Goal: Task Accomplishment & Management: Complete application form

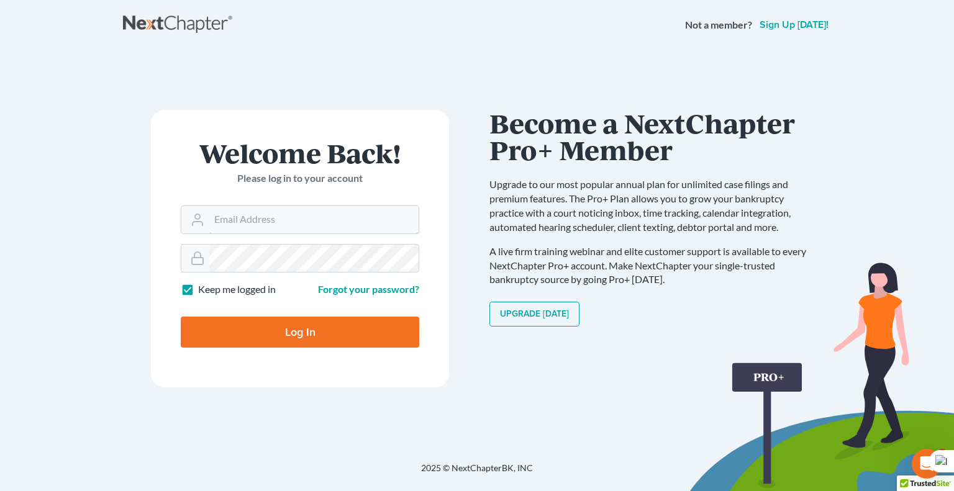
type input "[EMAIL_ADDRESS][DOMAIN_NAME]"
click at [337, 324] on input "Log In" at bounding box center [300, 332] width 238 height 31
type input "Thinking..."
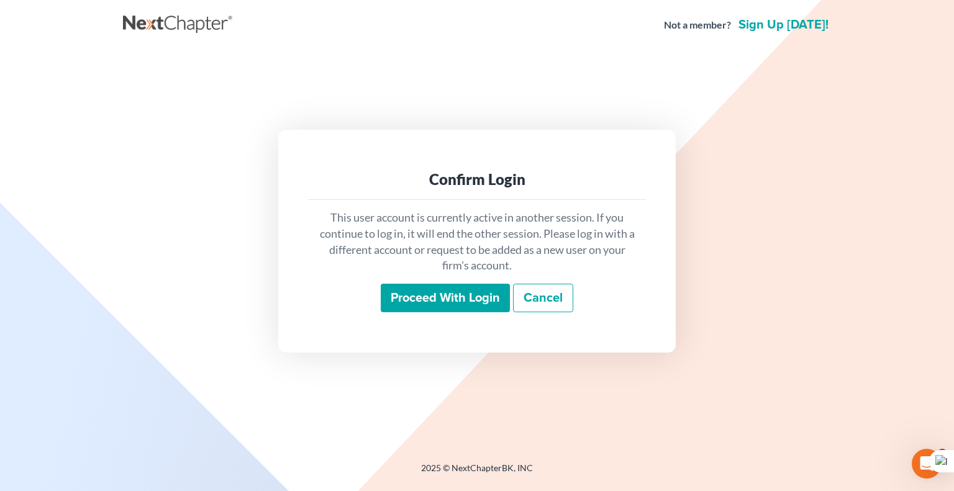
click at [466, 296] on input "Proceed with login" at bounding box center [445, 298] width 129 height 29
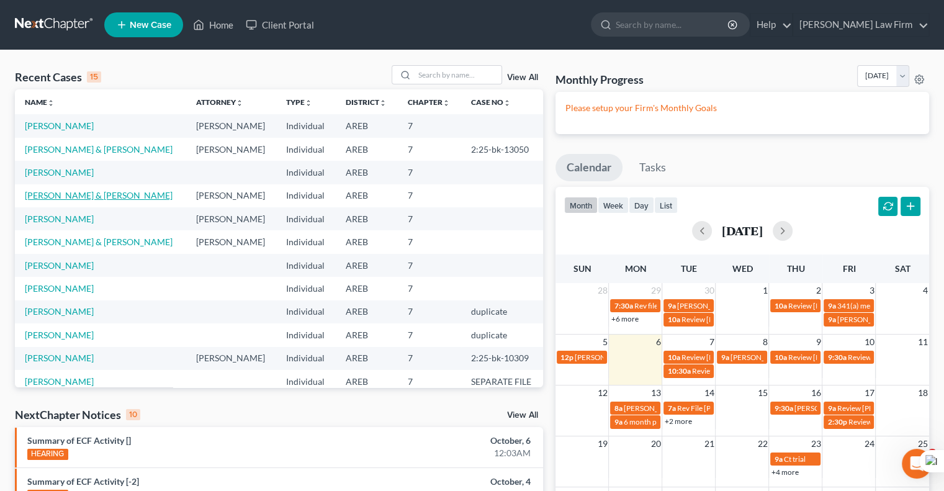
click at [111, 201] on link "[PERSON_NAME] & [PERSON_NAME]" at bounding box center [99, 195] width 148 height 11
select select "6"
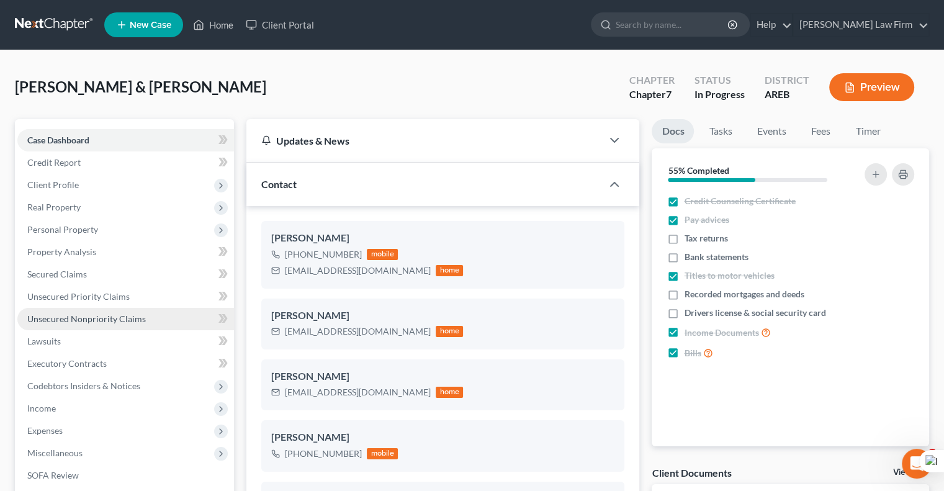
click at [116, 316] on span "Unsecured Nonpriority Claims" at bounding box center [86, 319] width 119 height 11
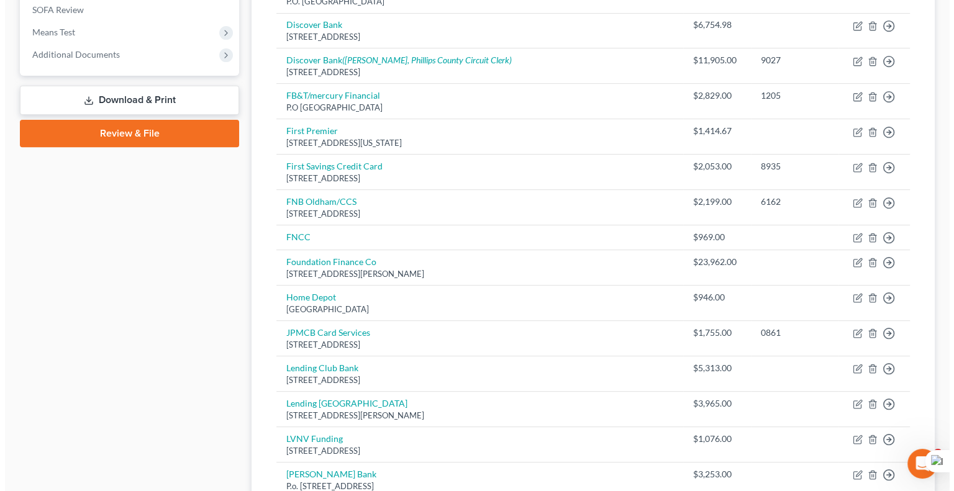
scroll to position [476, 0]
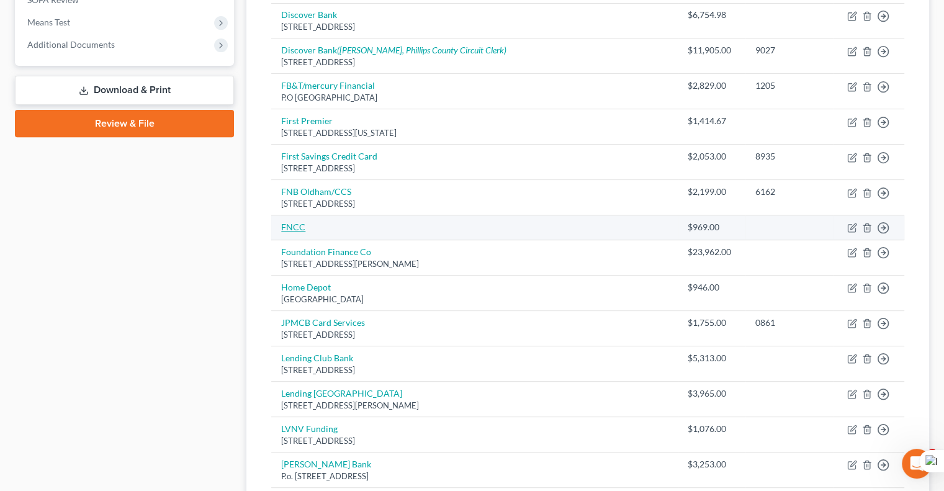
click at [300, 222] on link "FNCC" at bounding box center [293, 227] width 24 height 11
select select "1"
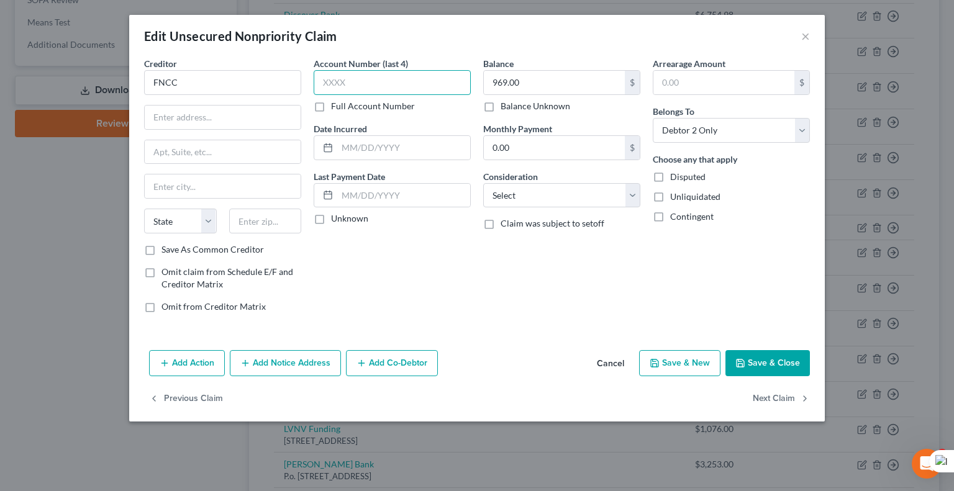
click at [412, 84] on input "text" at bounding box center [392, 82] width 157 height 25
type input "0791"
click at [331, 102] on label "Full Account Number" at bounding box center [373, 106] width 84 height 12
click at [336, 102] on input "Full Account Number" at bounding box center [340, 104] width 8 height 8
click at [386, 81] on input "0791" at bounding box center [392, 82] width 157 height 25
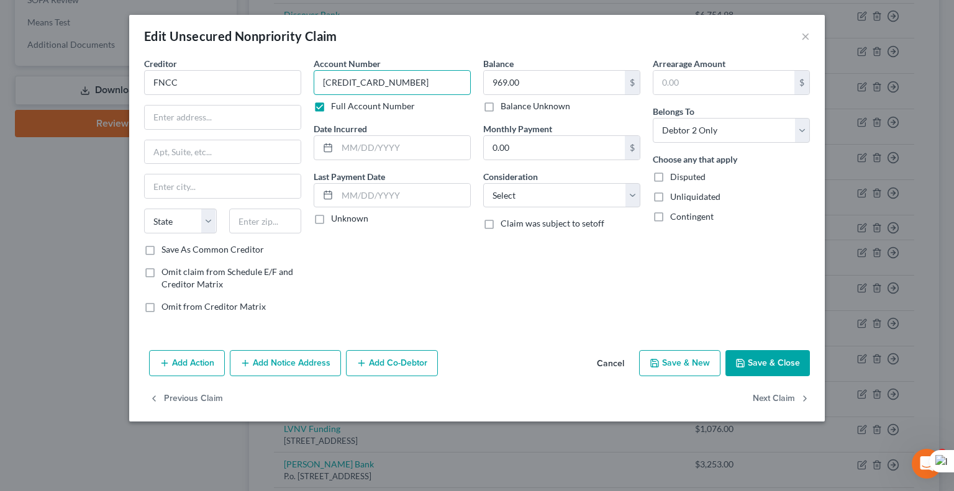
type input "[CREDIT_CARD_NUMBER]"
click at [185, 112] on input "text" at bounding box center [223, 118] width 156 height 24
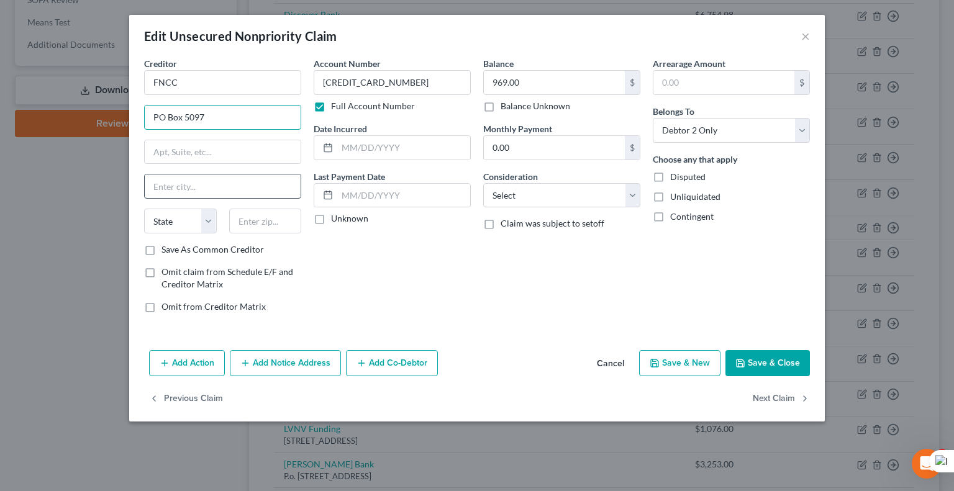
type input "PO Box 5097"
click at [184, 184] on input "text" at bounding box center [223, 186] width 156 height 24
click at [775, 358] on button "Save & Close" at bounding box center [767, 363] width 84 height 26
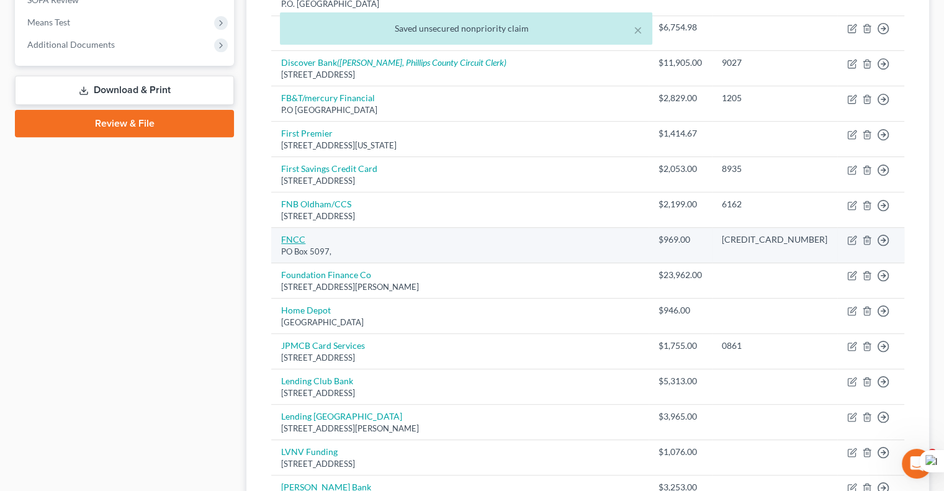
click at [296, 234] on link "FNCC" at bounding box center [293, 239] width 24 height 11
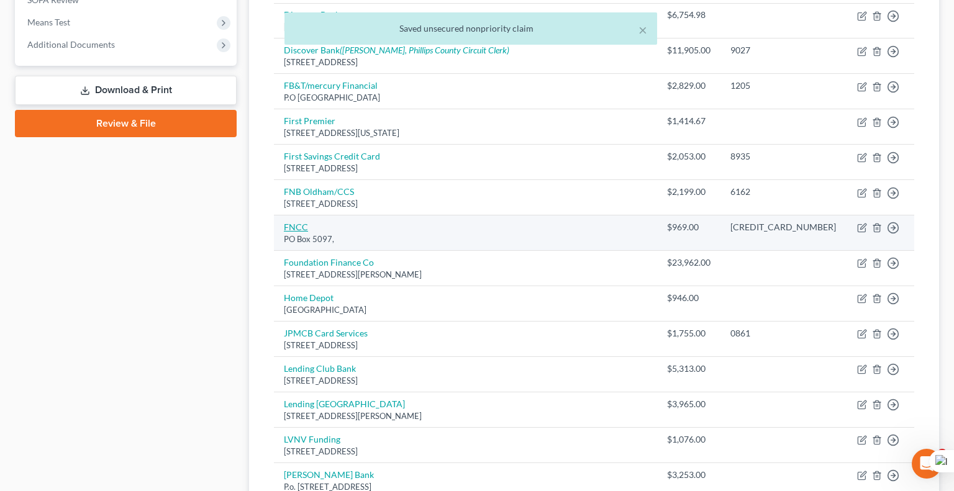
select select "1"
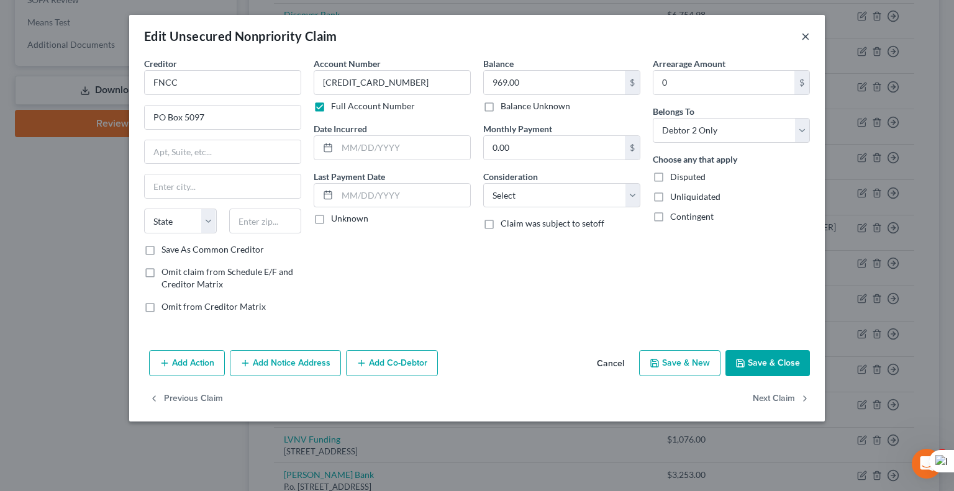
click at [805, 38] on button "×" at bounding box center [805, 36] width 9 height 15
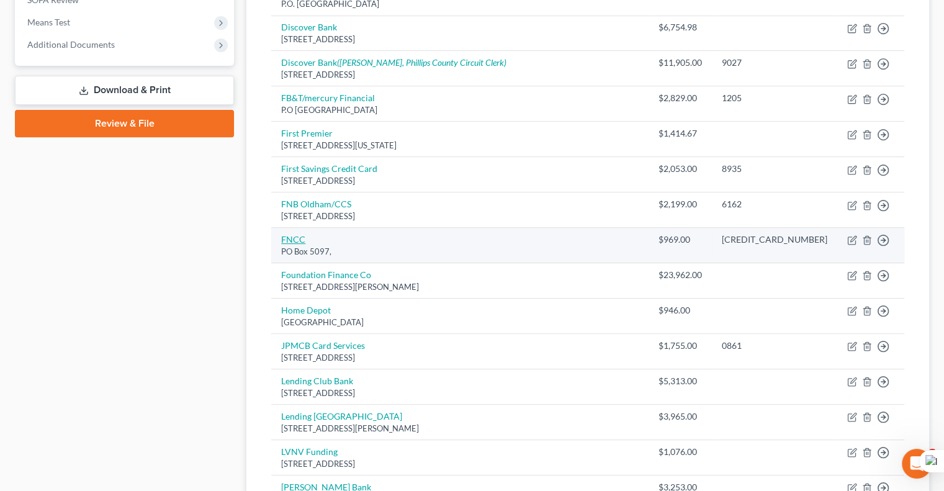
click at [298, 234] on link "FNCC" at bounding box center [293, 239] width 24 height 11
select select "1"
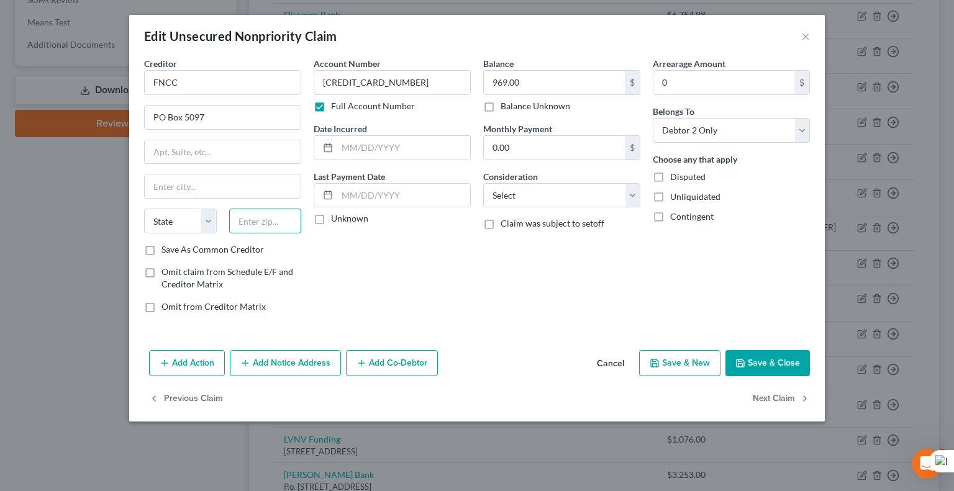
click at [269, 214] on input "text" at bounding box center [265, 221] width 73 height 25
click at [270, 220] on input "text" at bounding box center [265, 221] width 73 height 25
click at [397, 267] on div "Account Number [CREDIT_CARD_NUMBER] Full Account Number Date Incurred Last Paym…" at bounding box center [391, 190] width 169 height 266
click at [809, 36] on button "×" at bounding box center [805, 36] width 9 height 15
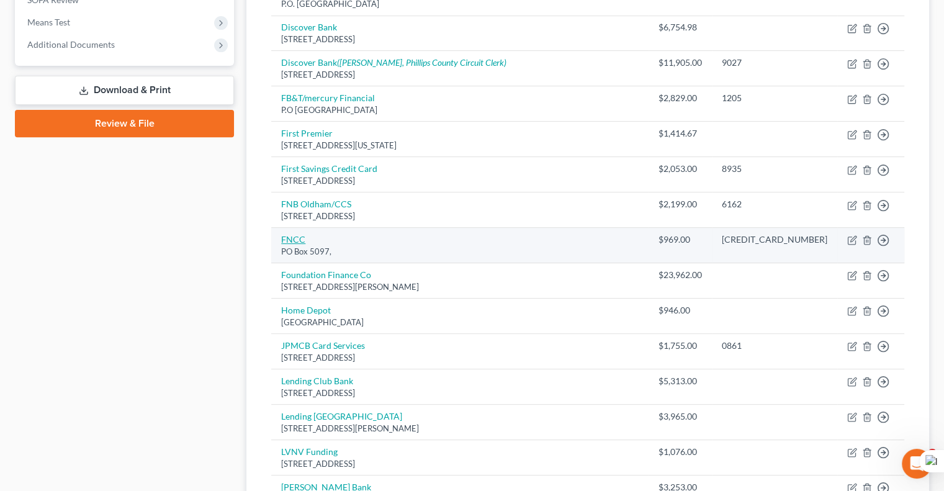
click at [302, 234] on link "FNCC" at bounding box center [293, 239] width 24 height 11
select select "1"
